Goal: Information Seeking & Learning: Learn about a topic

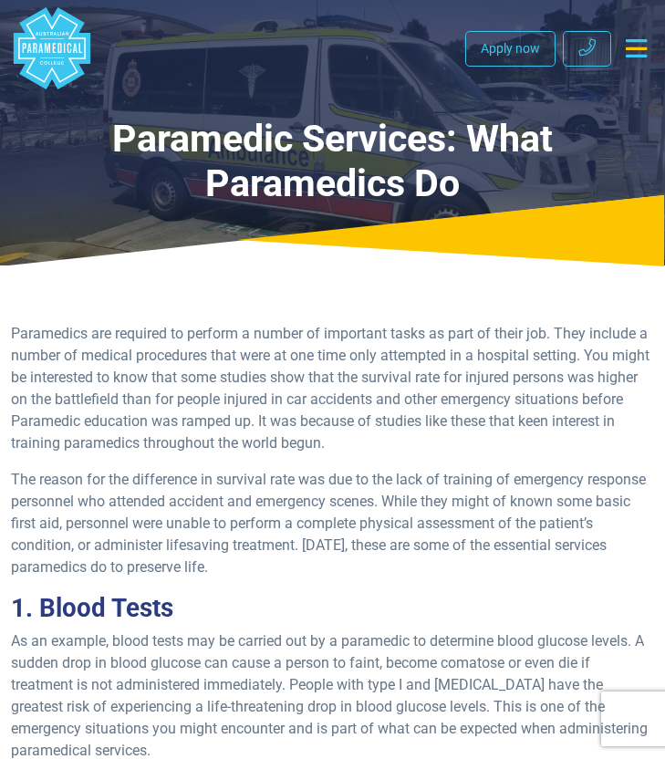
click at [638, 51] on icon "Toggle navigation" at bounding box center [636, 48] width 21 height 18
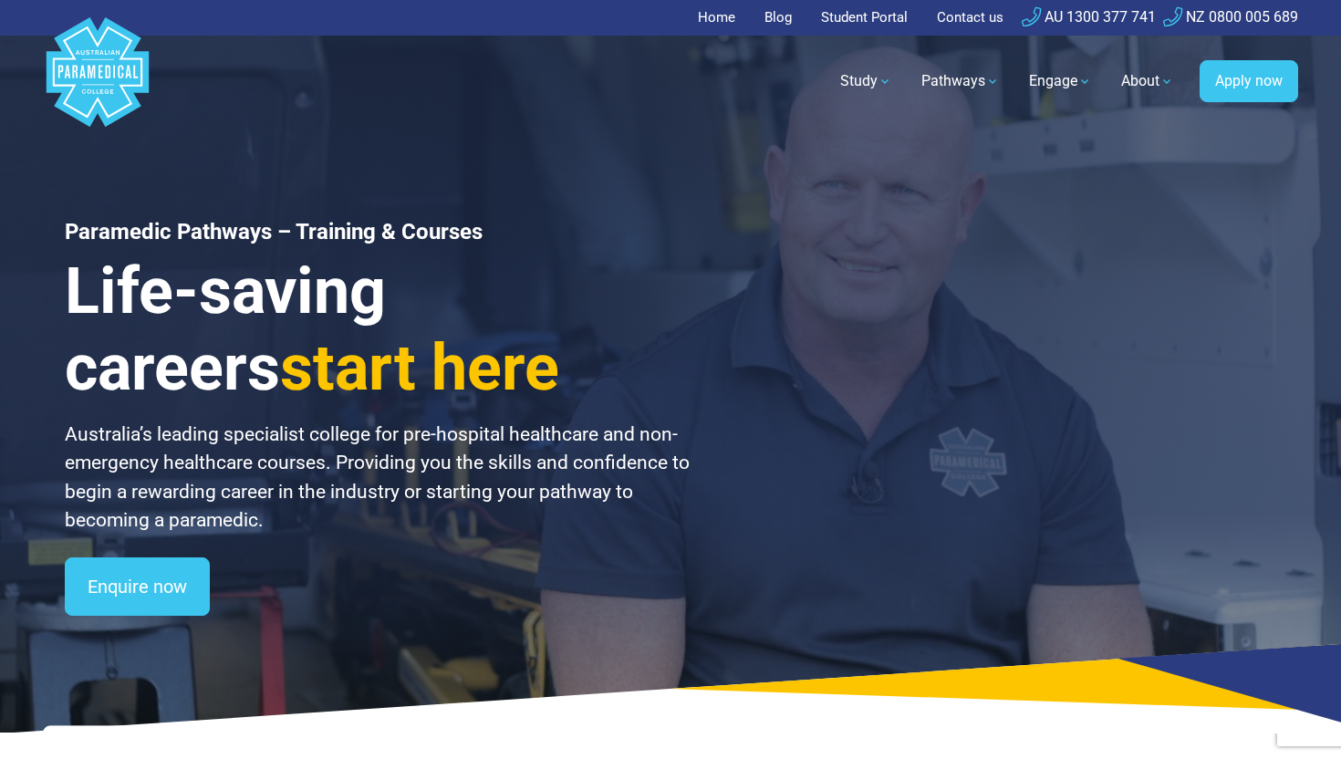
click at [664, 10] on link "Home" at bounding box center [722, 18] width 48 height 36
click at [765, 17] on link "Blog" at bounding box center [777, 18] width 49 height 36
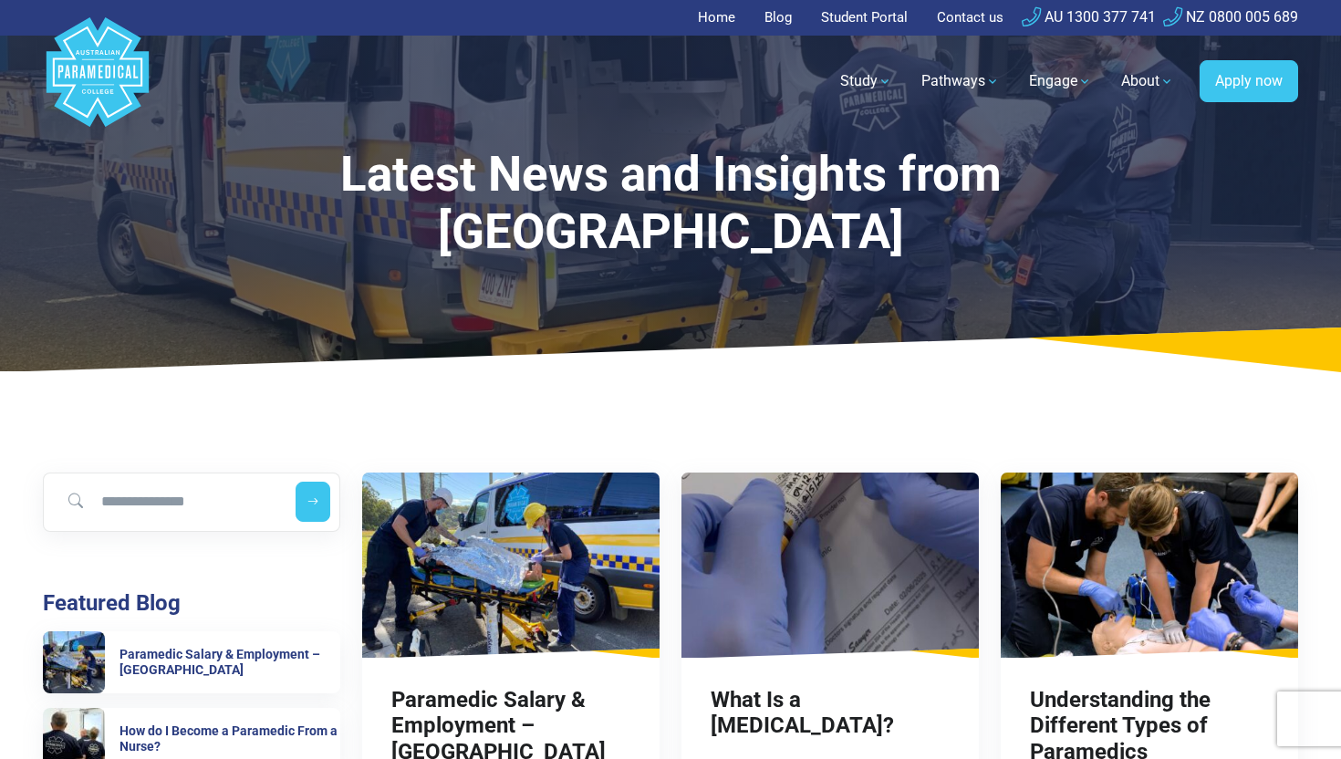
click at [783, 16] on link "Blog" at bounding box center [777, 18] width 49 height 36
click at [197, 490] on input "Search for blog" at bounding box center [166, 502] width 229 height 40
type input "*********"
click at [296, 482] on button "submit" at bounding box center [313, 502] width 35 height 40
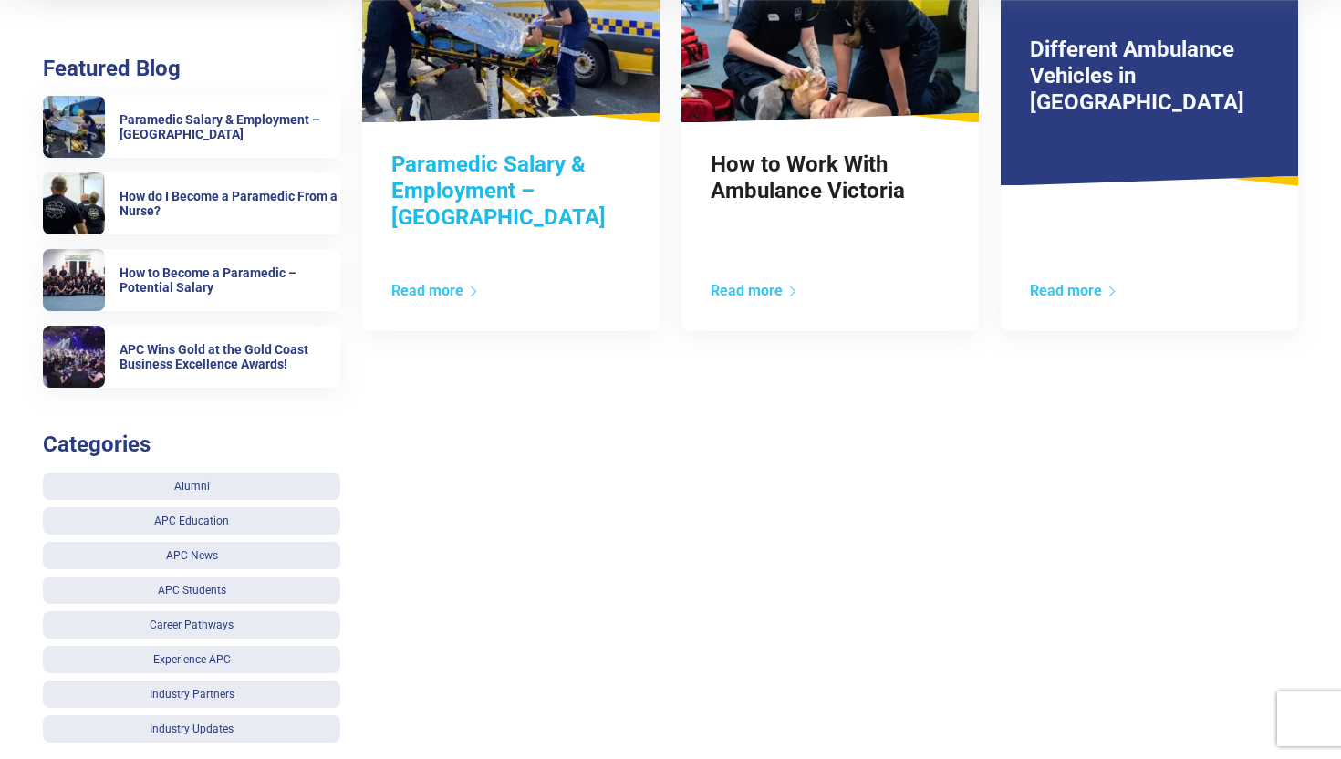
scroll to position [300, 0]
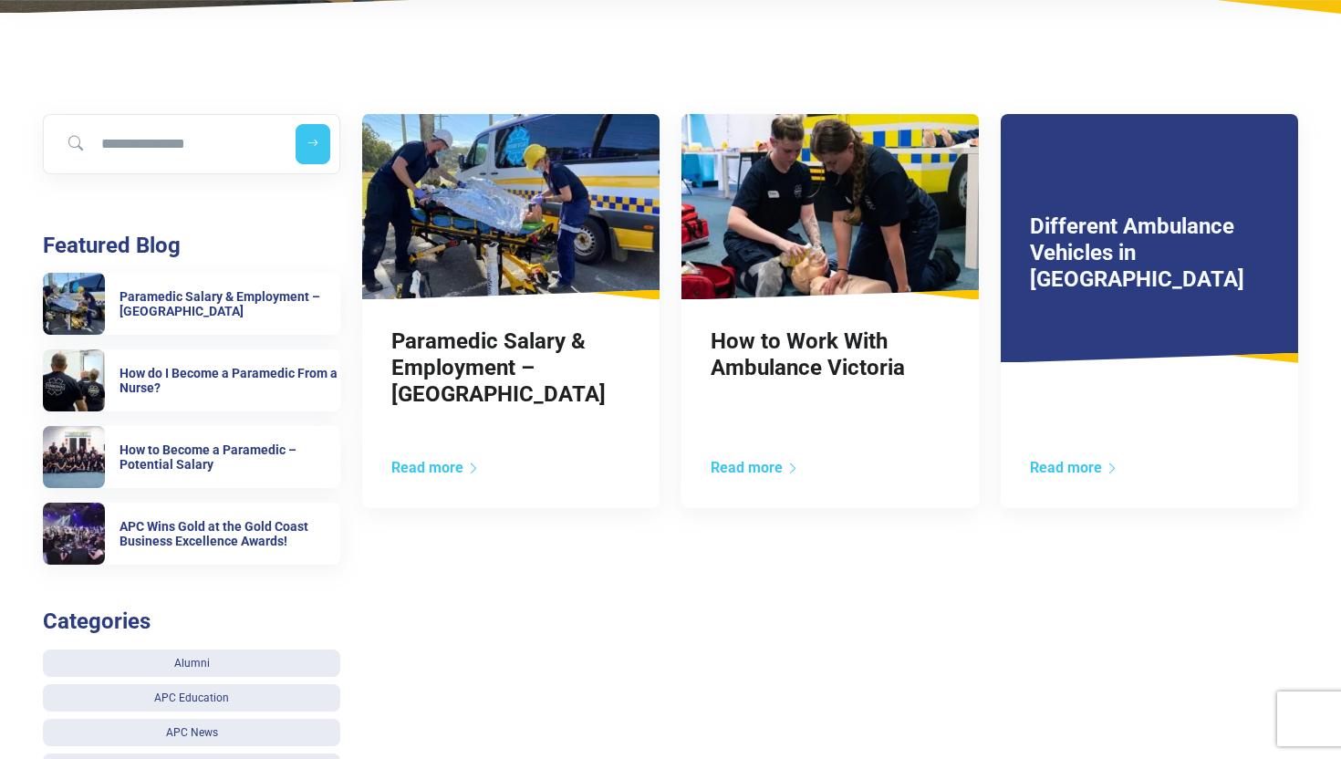
click at [1125, 391] on div "Different Ambulance Vehicles in Australia Read more" at bounding box center [1149, 311] width 297 height 394
click at [1086, 482] on div "Read more" at bounding box center [1149, 482] width 297 height 51
click at [1086, 472] on link "Read more" at bounding box center [1074, 467] width 88 height 17
